Goal: Task Accomplishment & Management: Complete application form

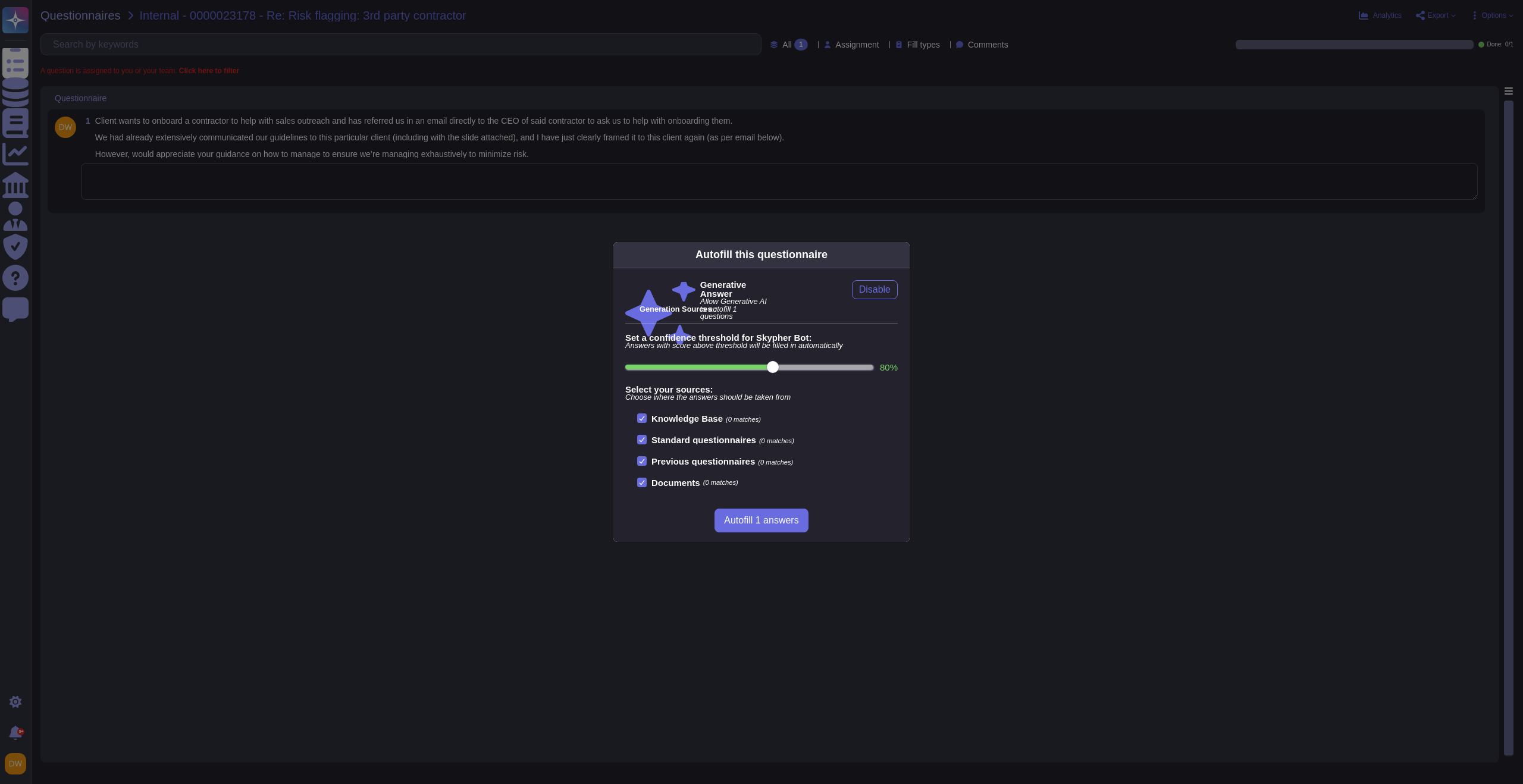
click at [309, 184] on div "Autofill this questionnaire Generative Answer Allow Generative AI to autofill 1…" at bounding box center [762, 392] width 1523 height 784
click at [309, 184] on div "Autofill this questionnaire Generative Answer Allow Generative AI to autofill 1…" at bounding box center [762, 392] width 1523 height 784
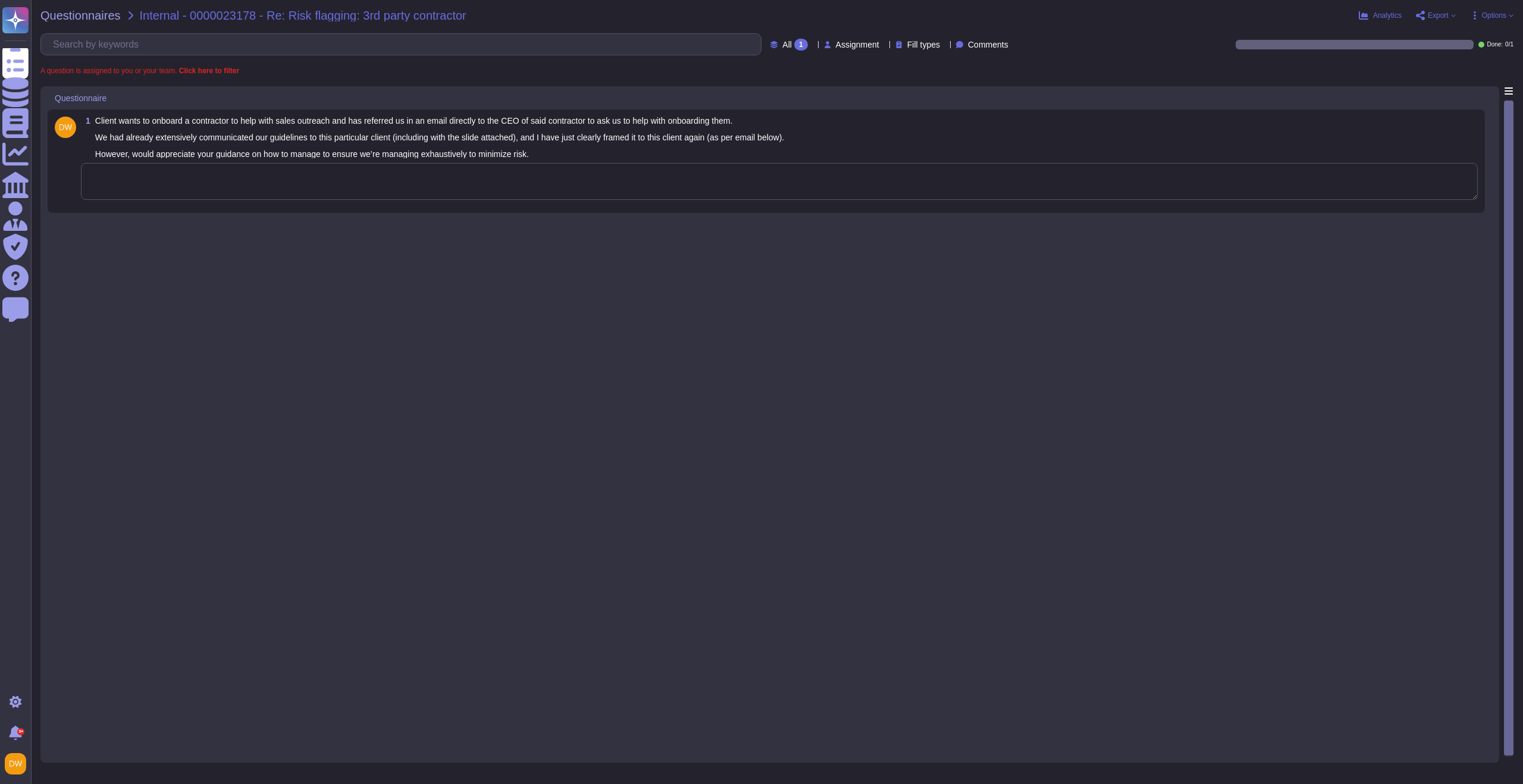
click at [334, 172] on div "Autofill this questionnaire Generative Answer Allow Generative AI to autofill 1…" at bounding box center [762, 392] width 1523 height 784
click at [600, 180] on textarea at bounding box center [779, 182] width 1397 height 37
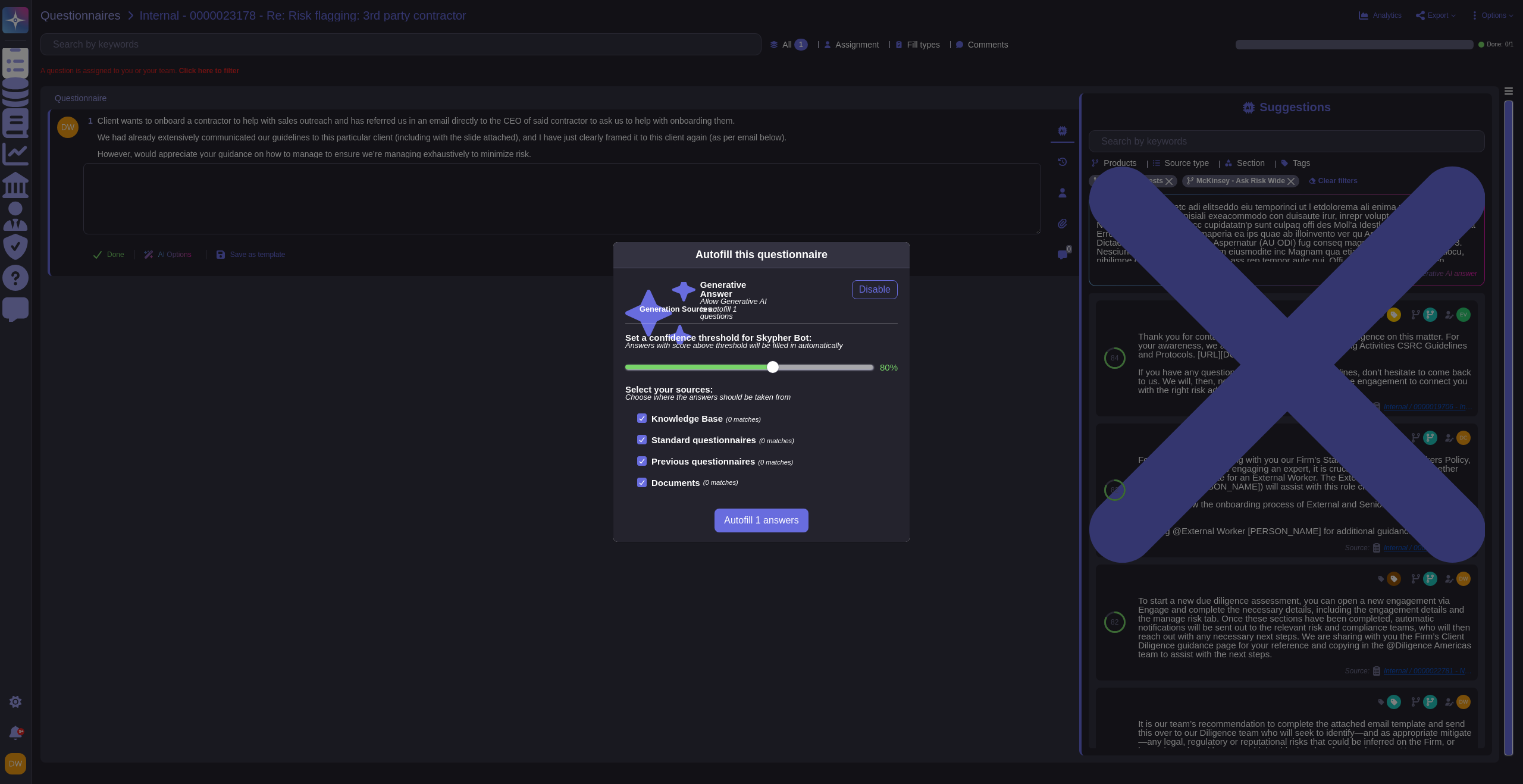
click at [340, 187] on div "Autofill this questionnaire Generative Answer Allow Generative AI to autofill 1…" at bounding box center [762, 392] width 1523 height 784
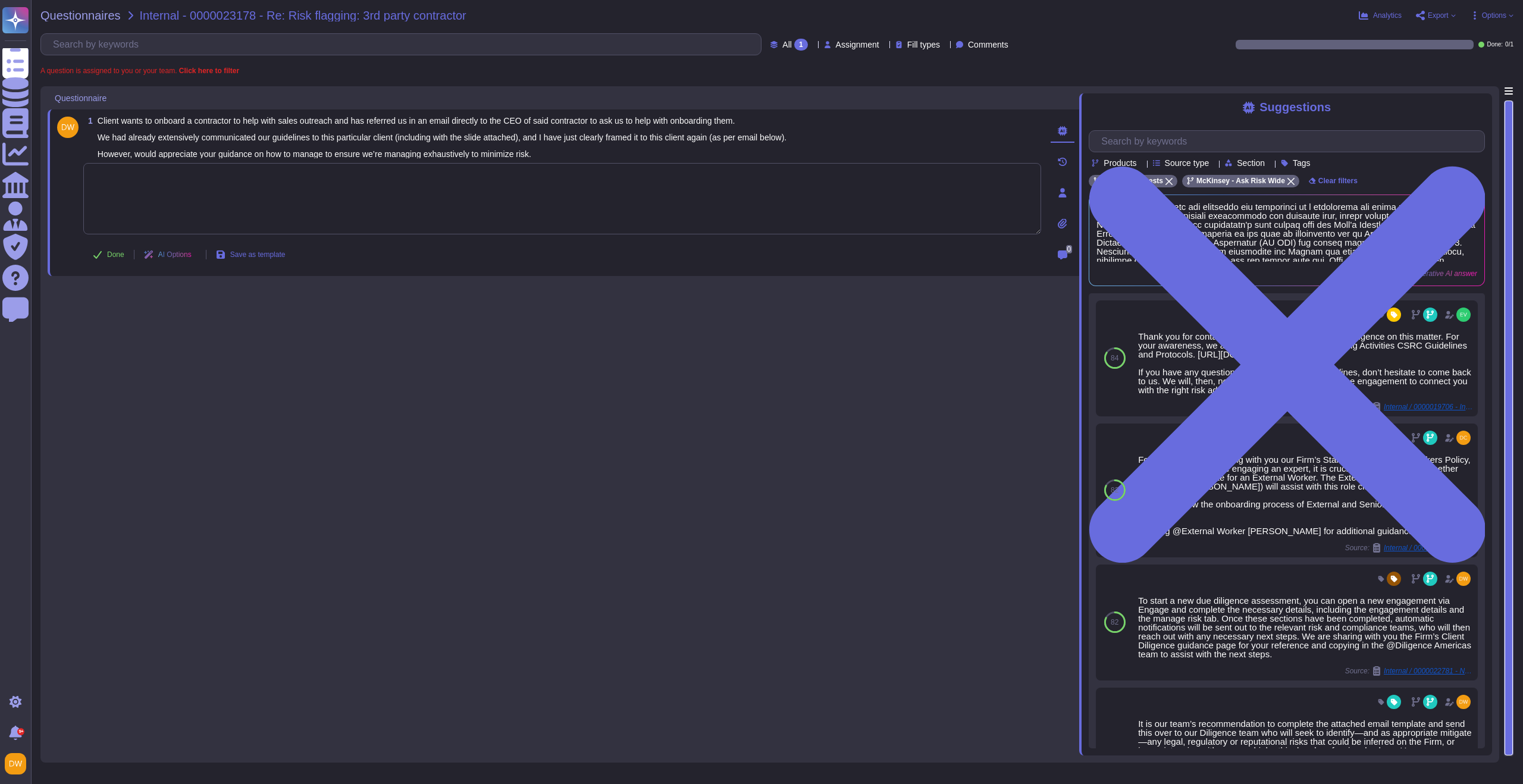
click at [343, 187] on textarea at bounding box center [562, 199] width 958 height 72
paste textarea "We are connecting you with @PSE to review the situation and advise on next step…"
click at [163, 324] on div "1 Client wants to onboard a contractor to help with sales outreach and has refe…" at bounding box center [563, 420] width 1032 height 669
type textarea "We are connecting you with @PSE to review the situation and advise on next step…"
click at [121, 255] on span "Done" at bounding box center [115, 254] width 17 height 7
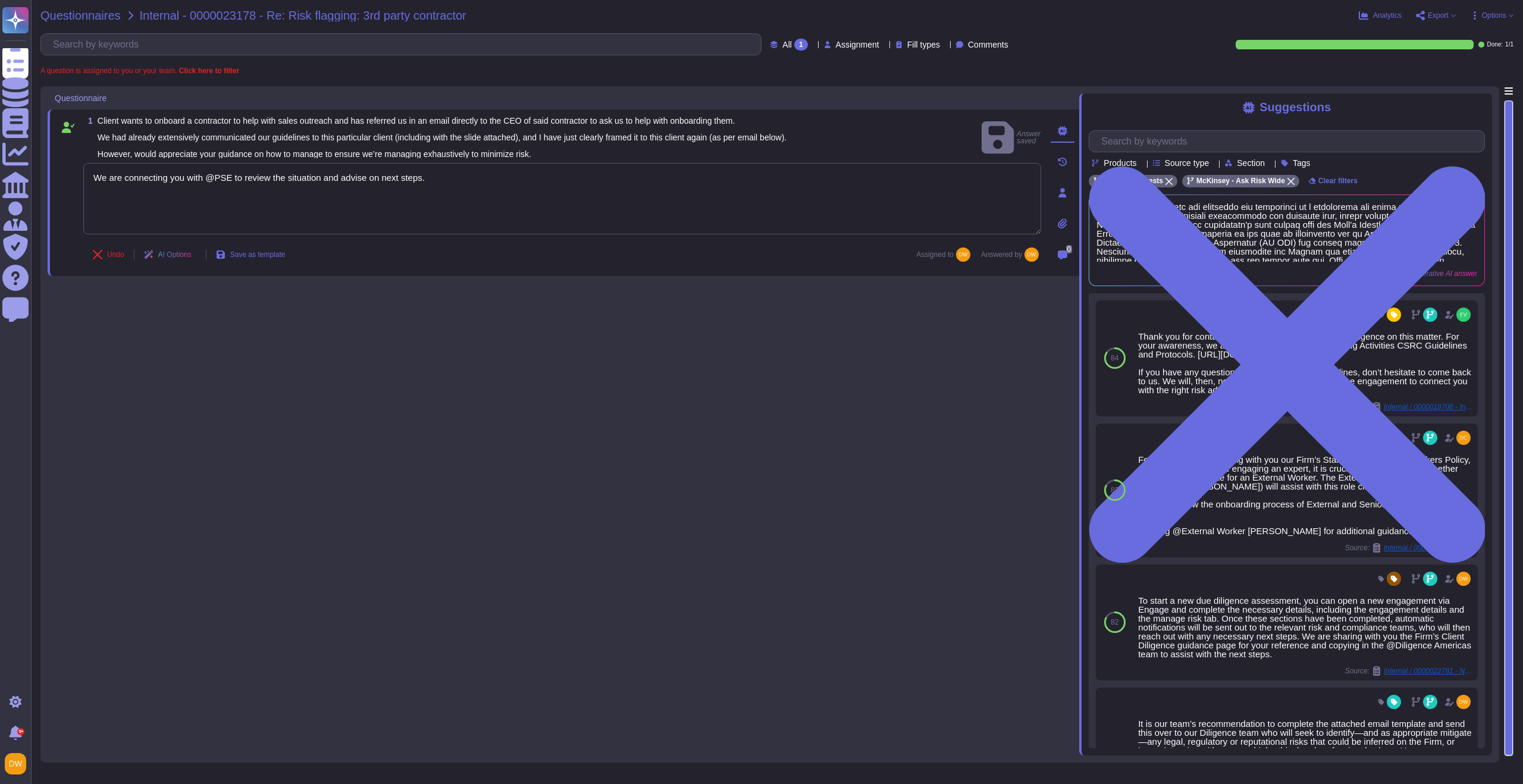
click at [97, 19] on span "Questionnaires" at bounding box center [81, 15] width 81 height 12
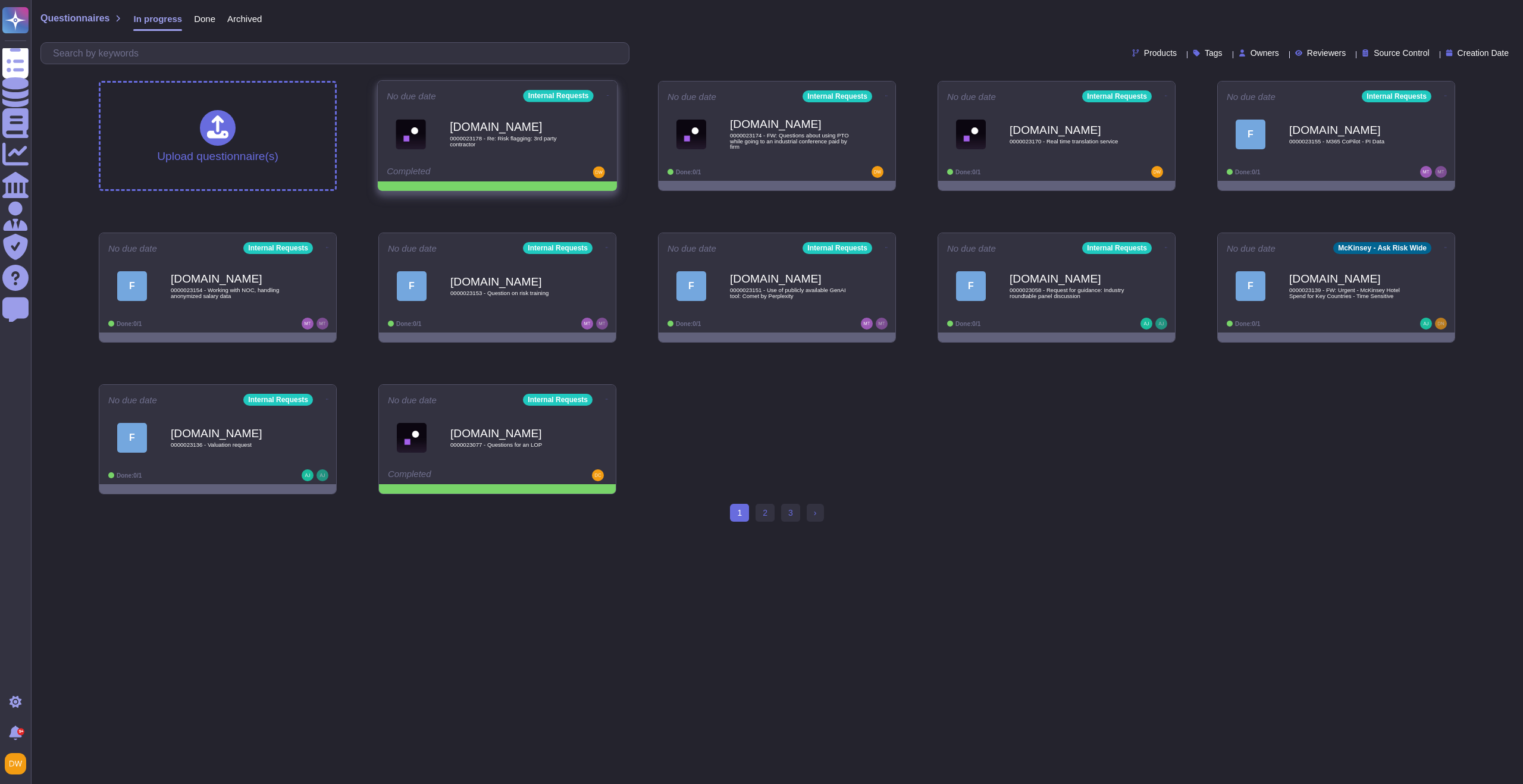
click at [607, 97] on icon at bounding box center [608, 95] width 2 height 3
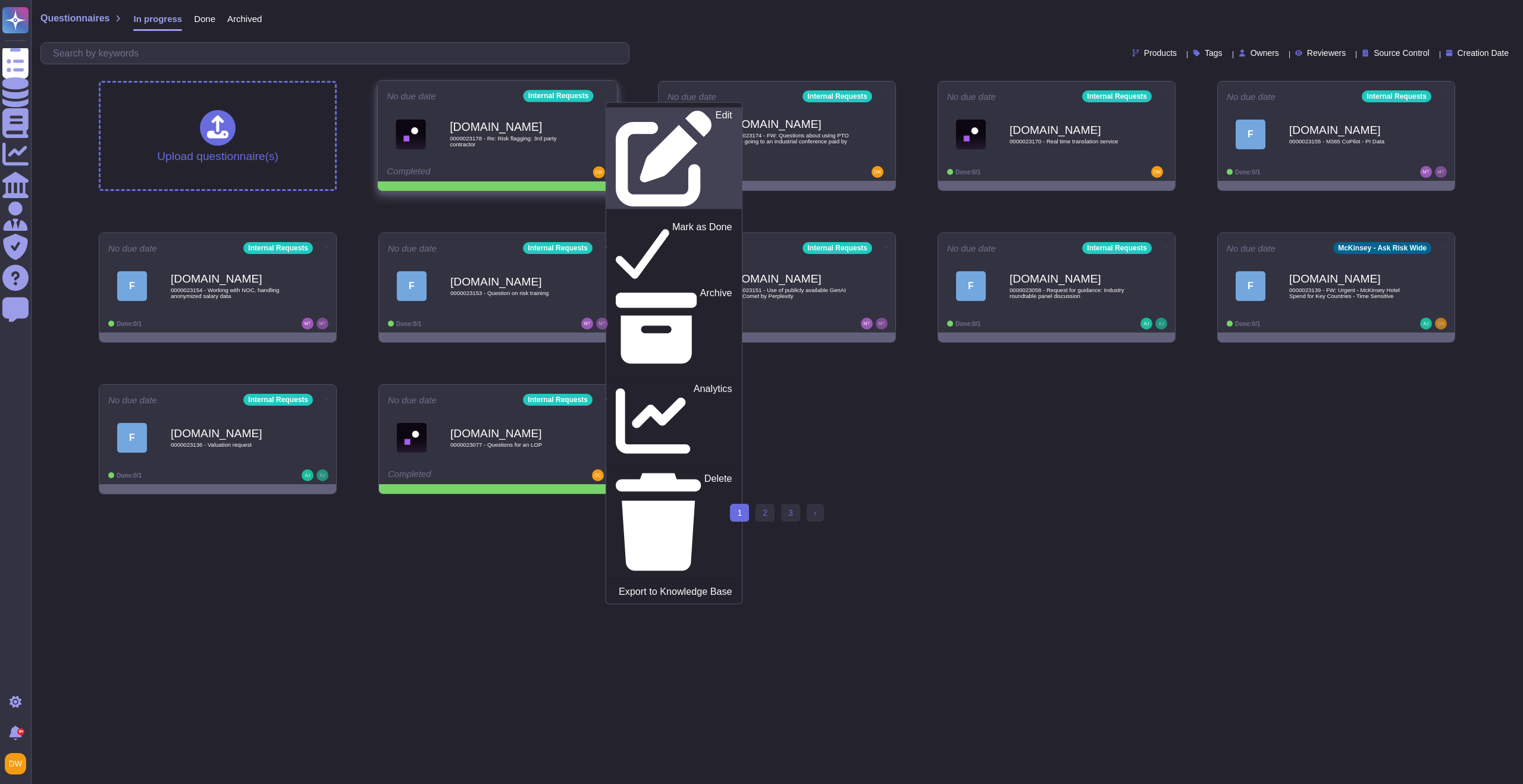
click at [616, 114] on icon at bounding box center [664, 158] width 97 height 97
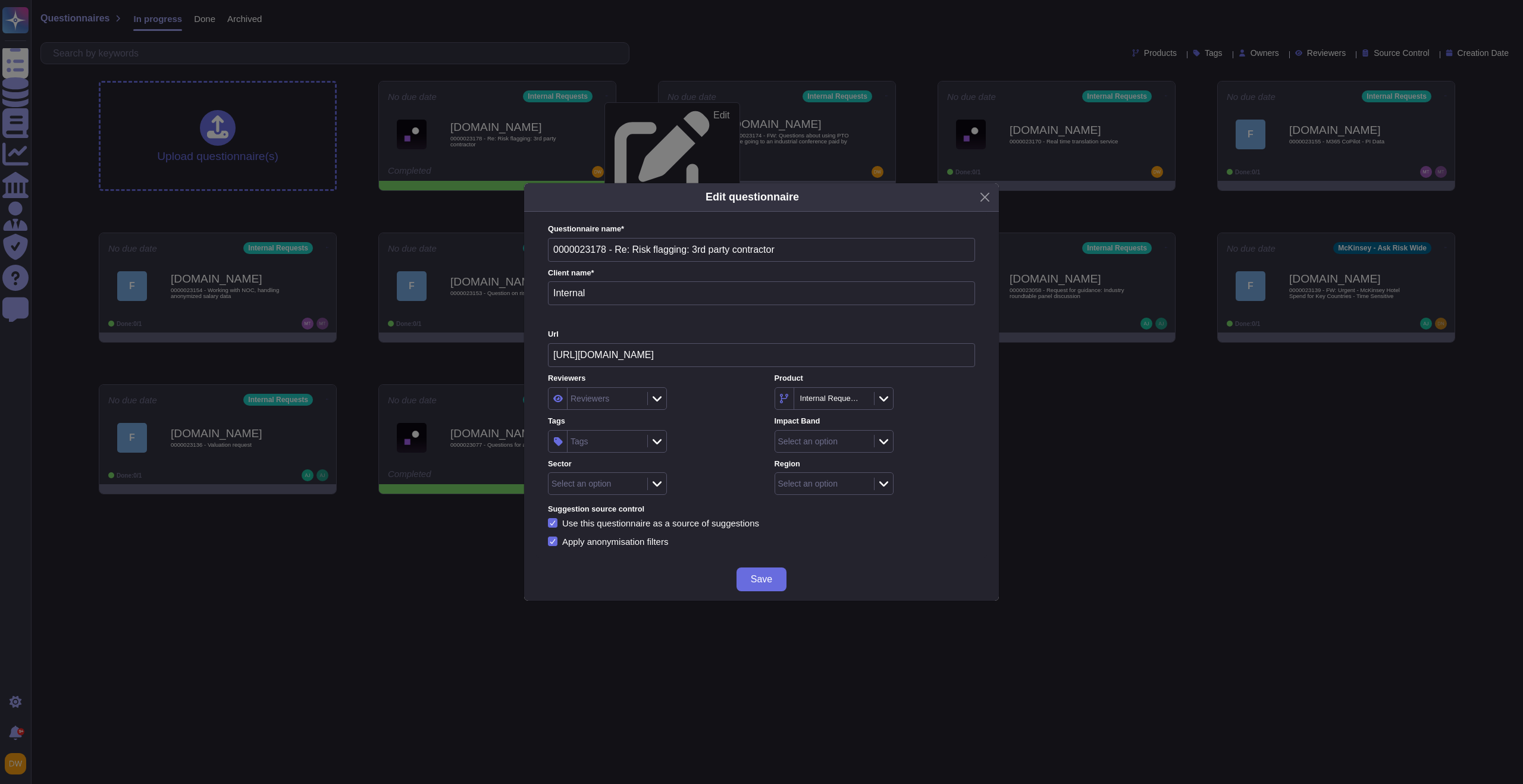
click at [597, 446] on div "Tags" at bounding box center [606, 441] width 76 height 21
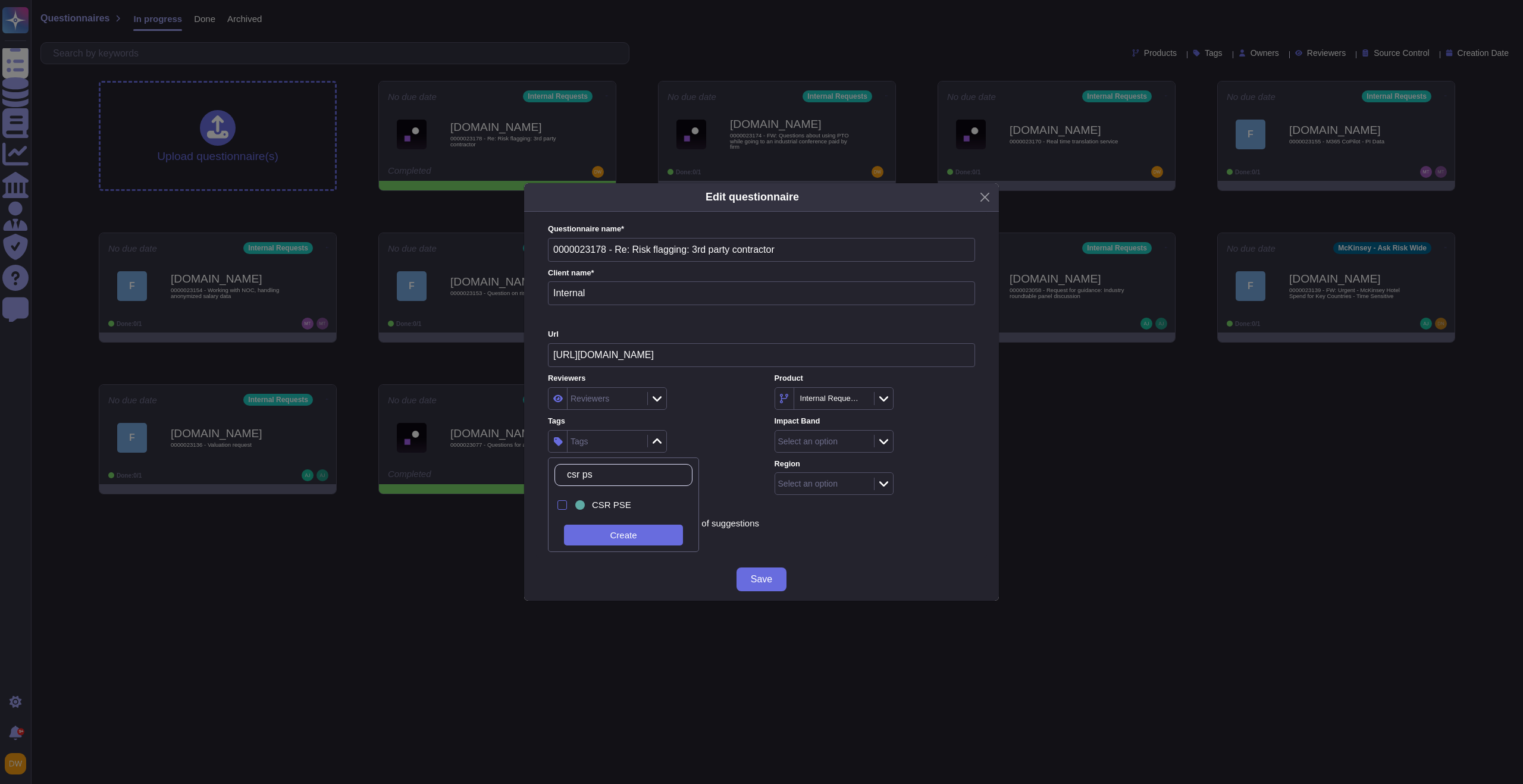
type input "csr pse"
click at [645, 504] on div "CSR PSE" at bounding box center [633, 505] width 83 height 11
click at [750, 429] on div "Reviewers Reviewers Product Internal Requests Tags CSR PSE Impact Band Select a…" at bounding box center [762, 433] width 427 height 122
click at [881, 433] on div "Select an option" at bounding box center [834, 441] width 119 height 23
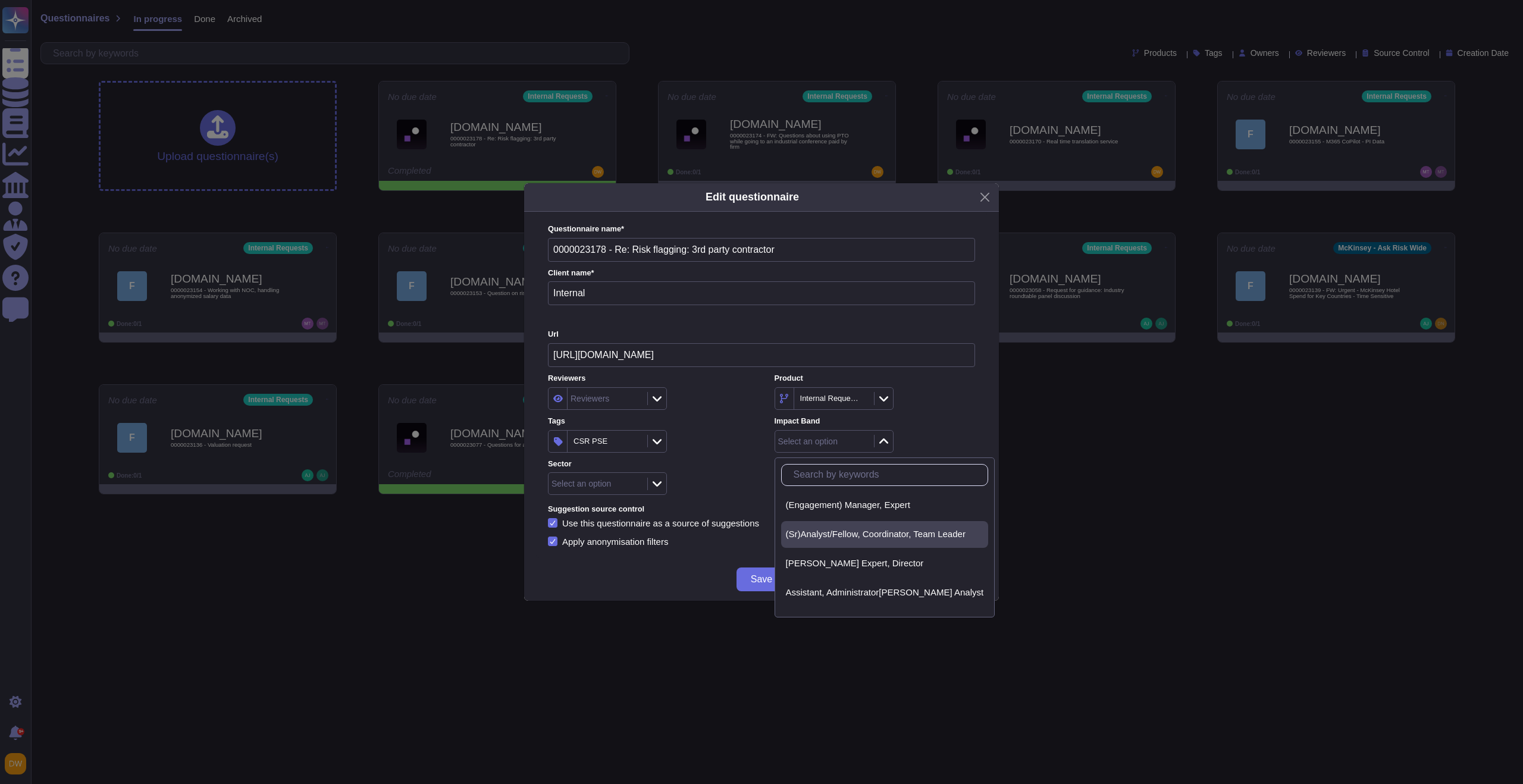
scroll to position [15, 0]
click at [842, 601] on span "Associate, Specialist, Operations Manager" at bounding box center [870, 607] width 168 height 11
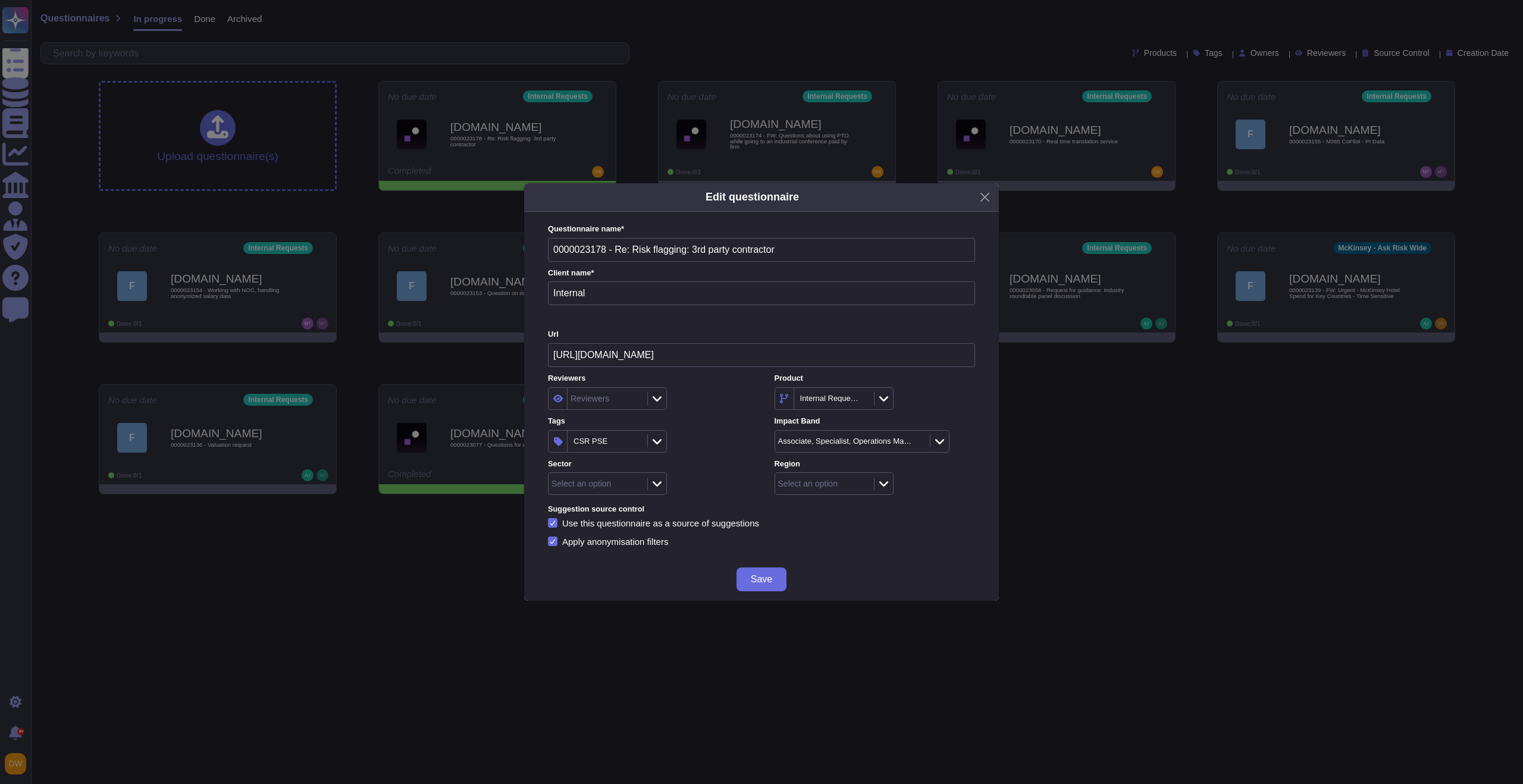
drag, startPoint x: 881, startPoint y: 486, endPoint x: 879, endPoint y: 493, distance: 7.3
click at [881, 486] on icon at bounding box center [883, 483] width 9 height 12
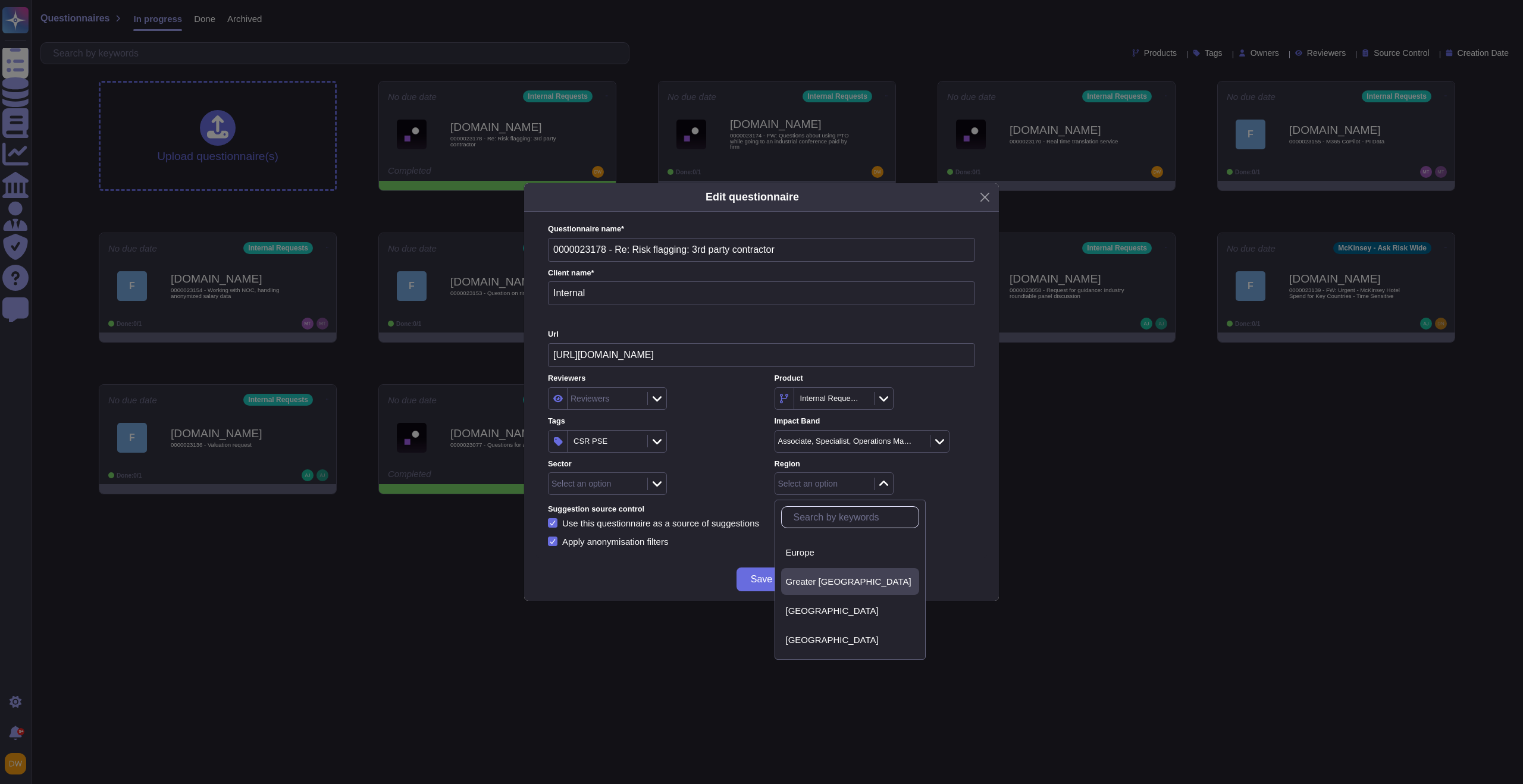
scroll to position [0, 0]
click at [834, 608] on div "Europe" at bounding box center [850, 606] width 128 height 11
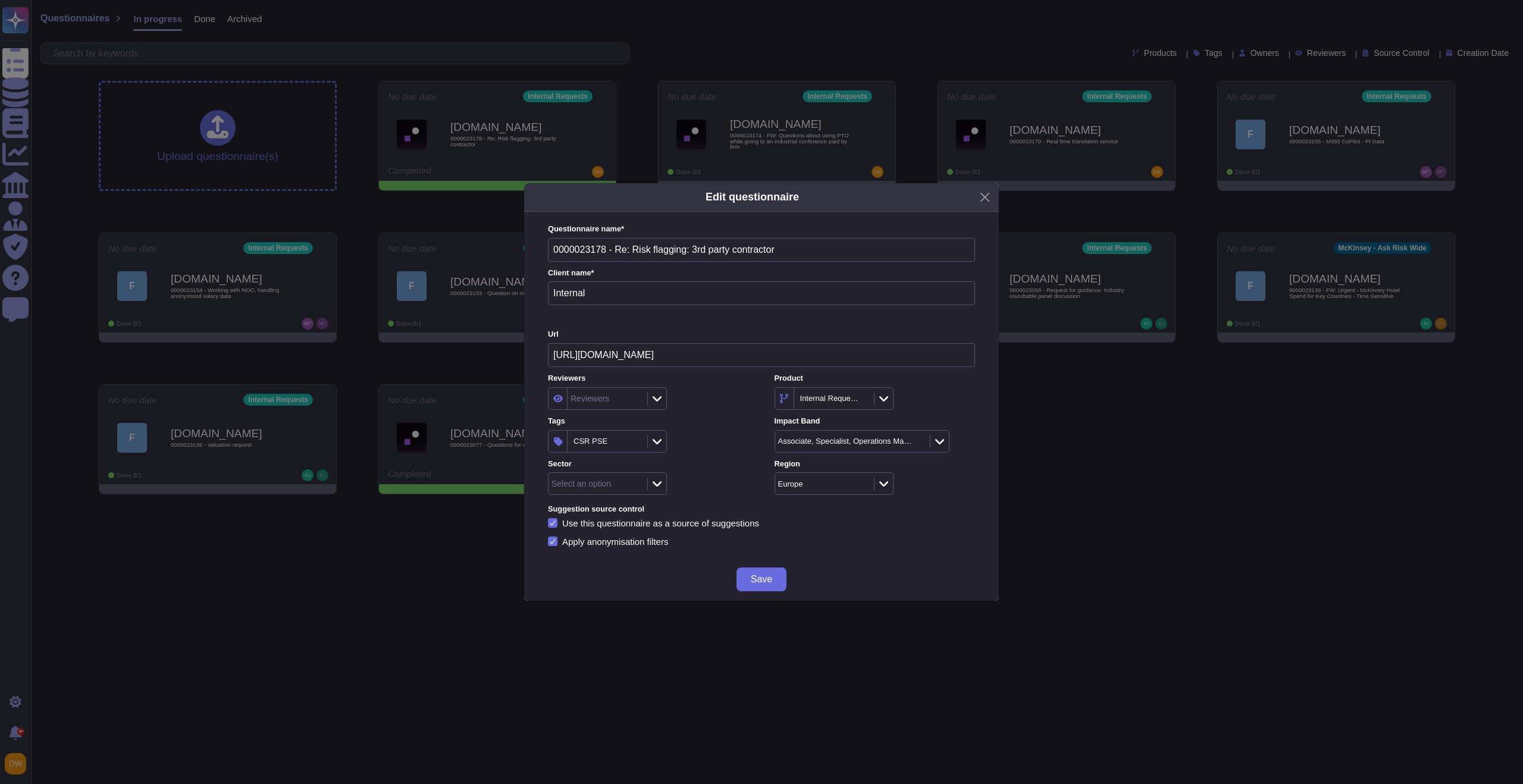
click at [664, 485] on div at bounding box center [657, 484] width 19 height 13
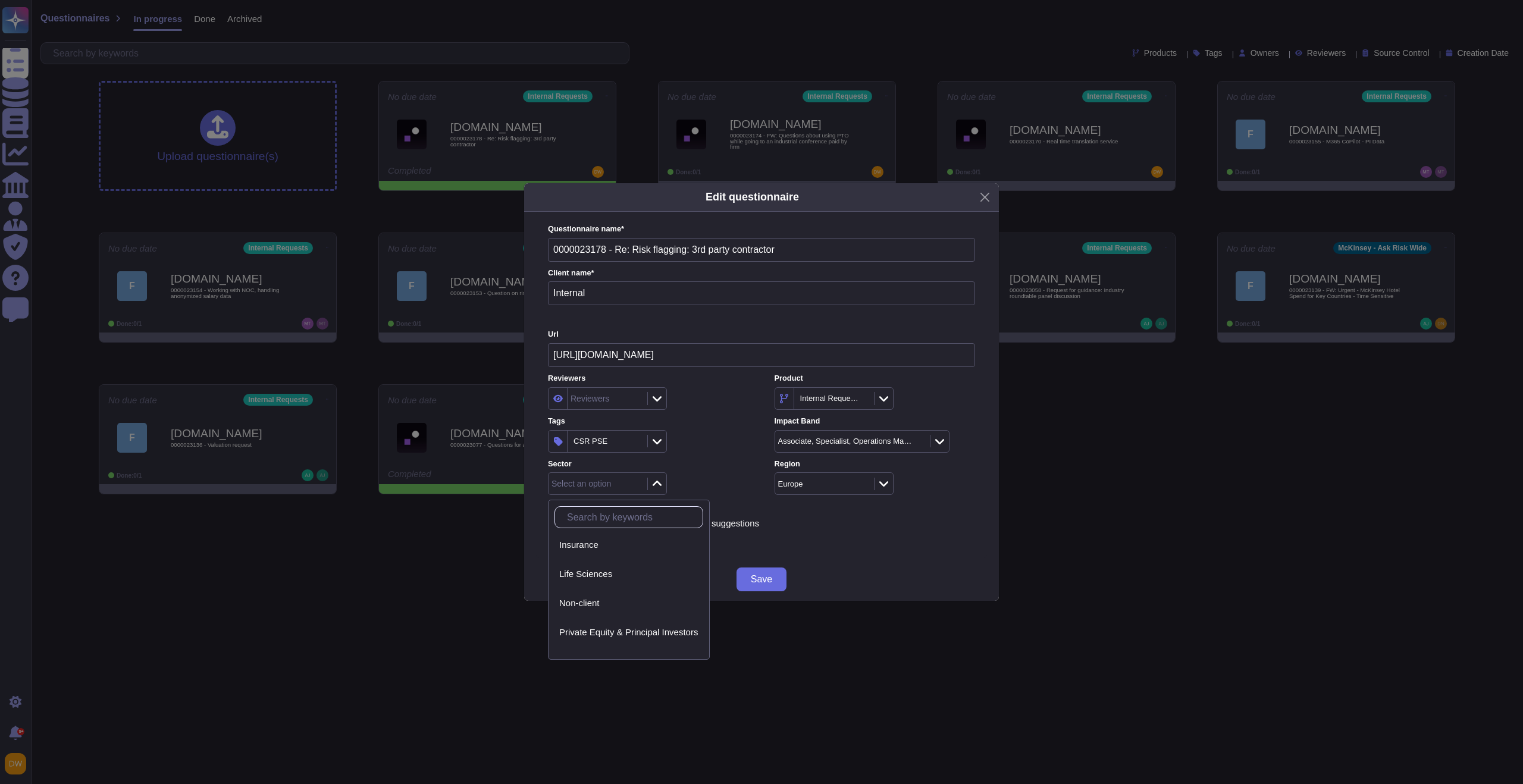
scroll to position [199, 0]
click at [639, 602] on div "Telecom, Media & Technology" at bounding box center [629, 610] width 149 height 27
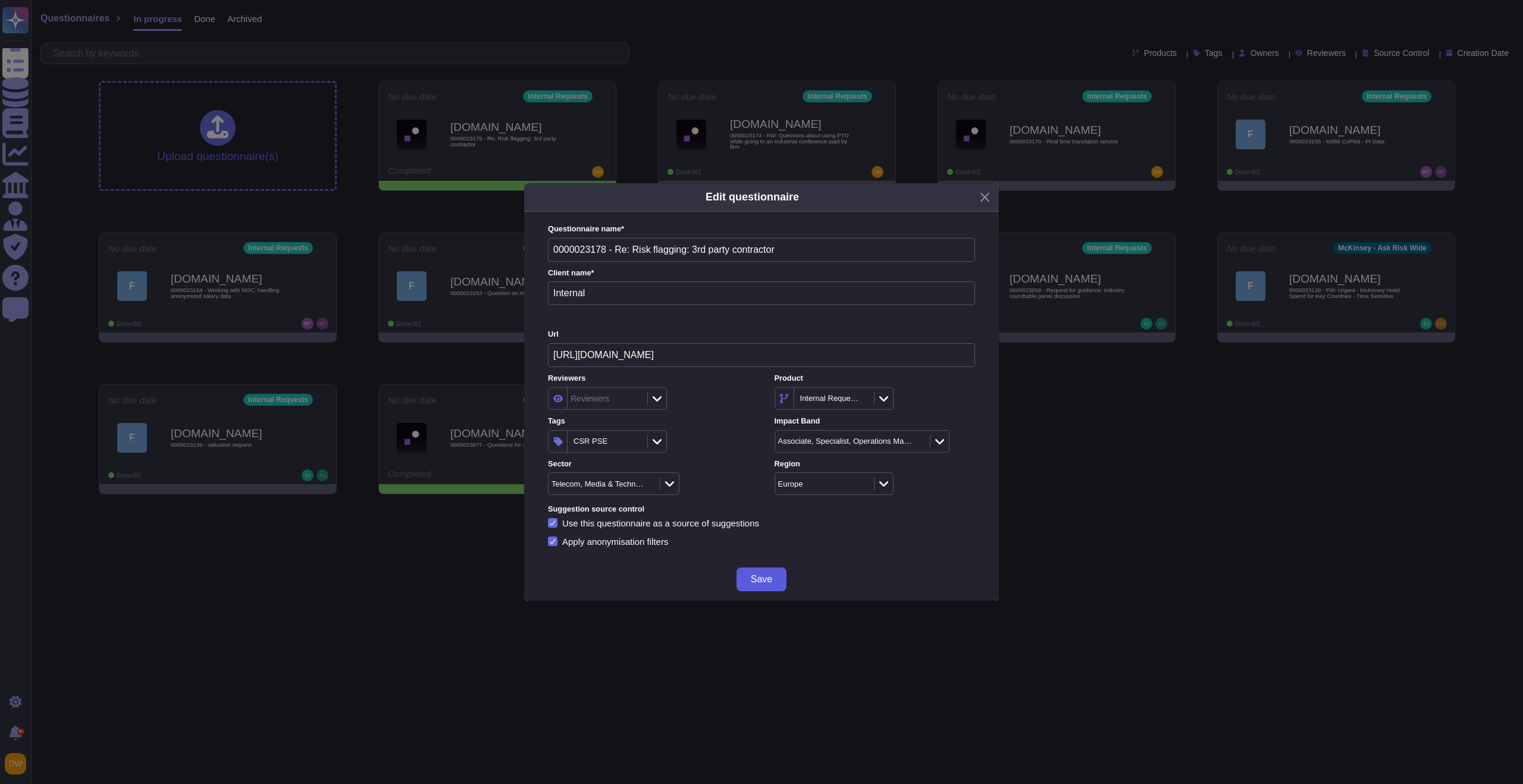
click at [764, 575] on span "Save" at bounding box center [762, 579] width 21 height 10
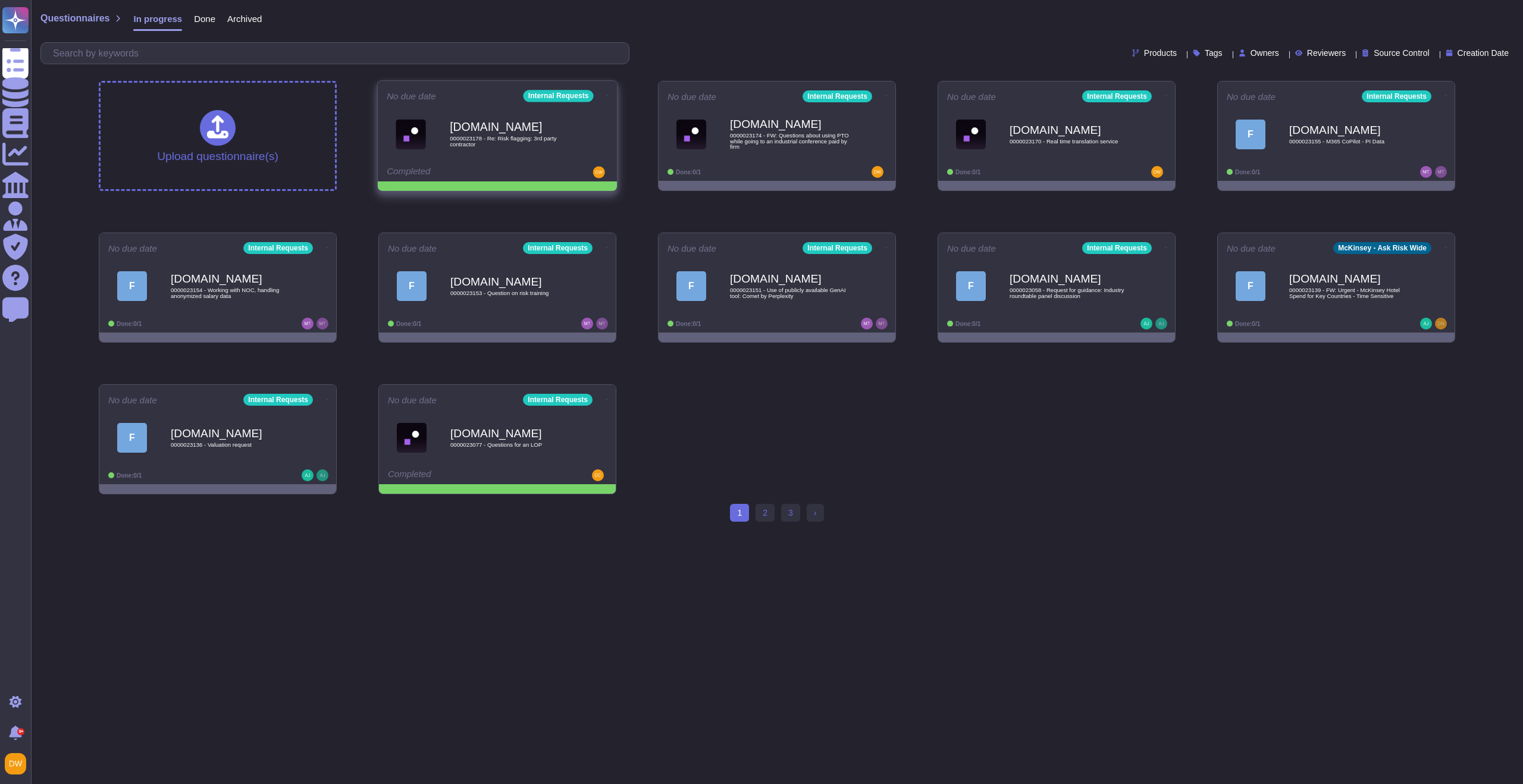
click at [607, 94] on icon at bounding box center [608, 95] width 2 height 3
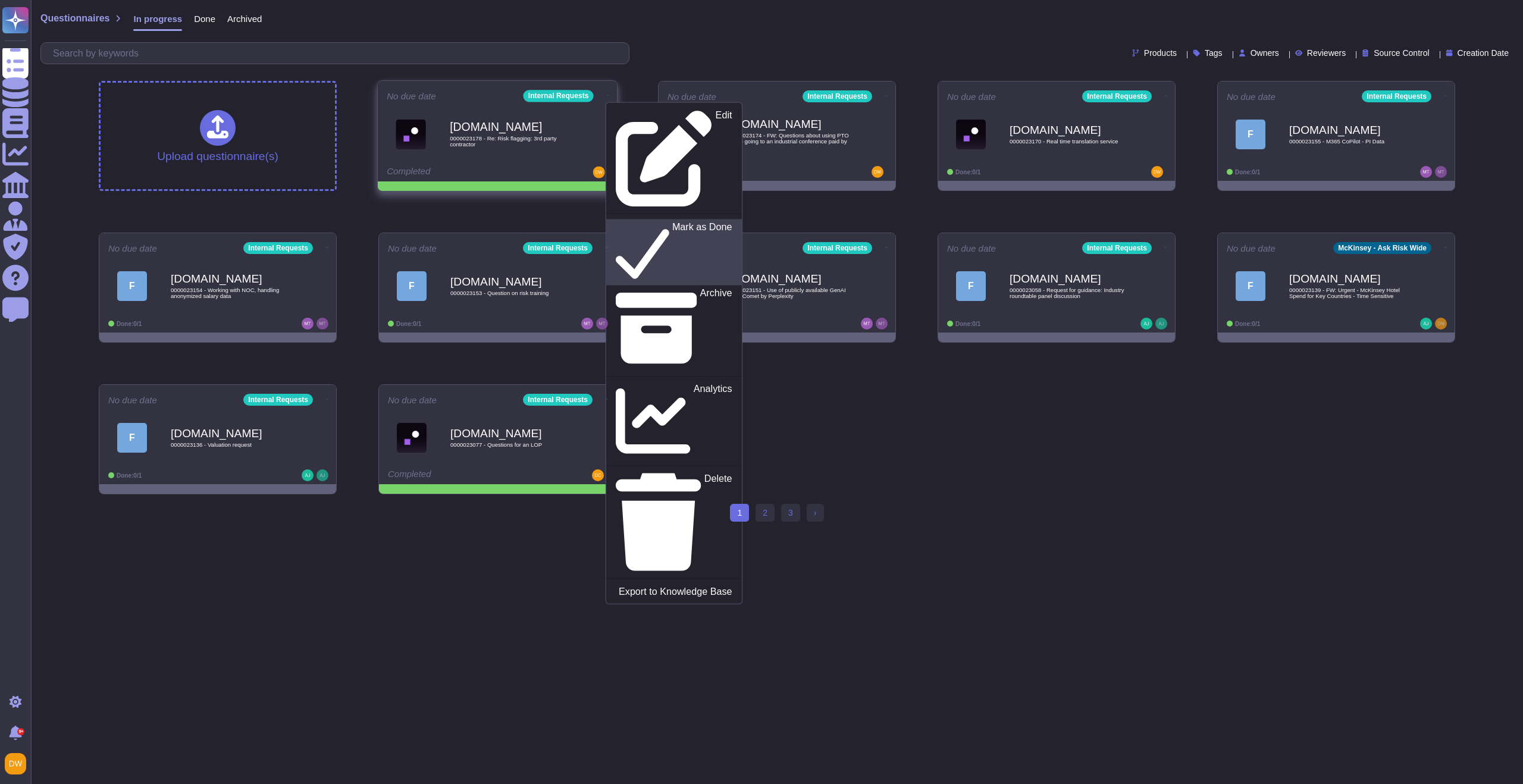
click at [673, 222] on p "Mark as Done" at bounding box center [702, 252] width 60 height 61
